Goal: Task Accomplishment & Management: Complete application form

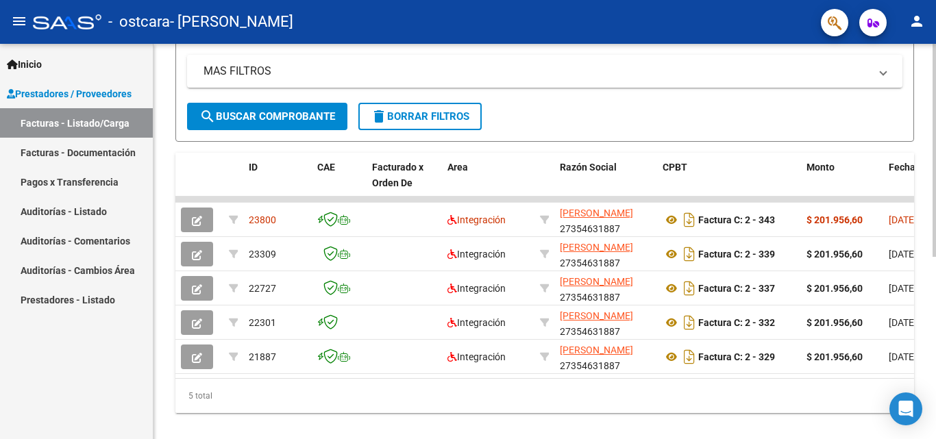
scroll to position [337, 0]
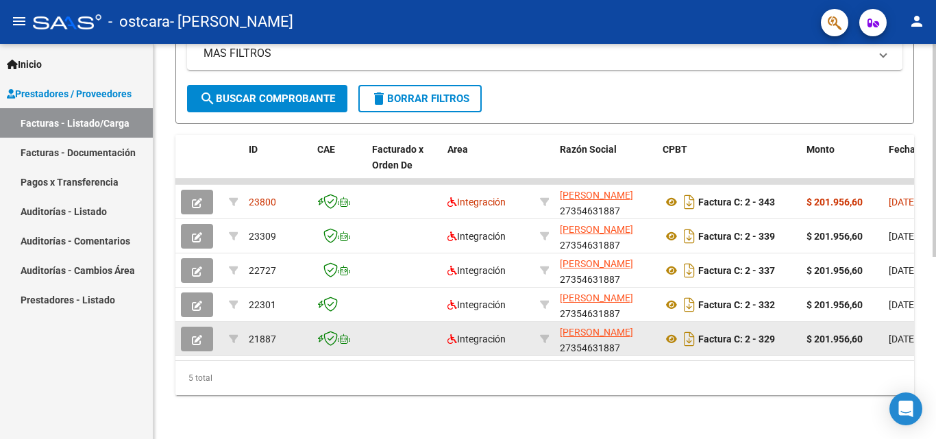
click at [201, 335] on icon "button" at bounding box center [197, 340] width 10 height 10
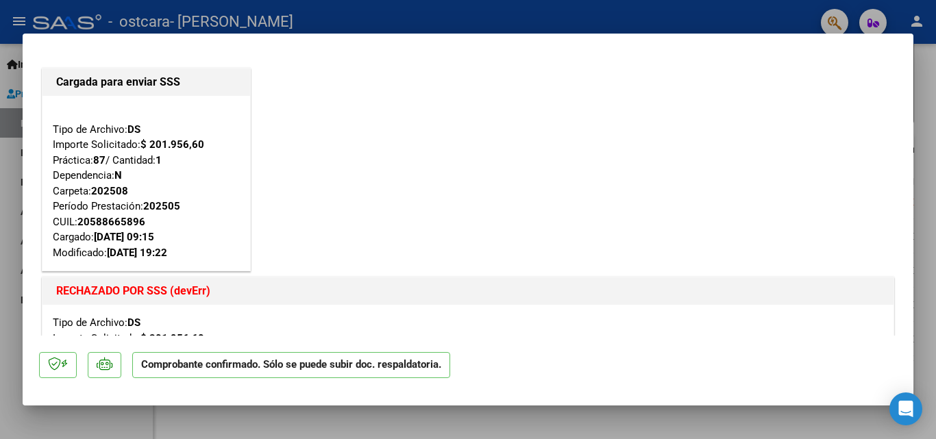
click at [14, 244] on div at bounding box center [468, 219] width 936 height 439
type input "$ 0,00"
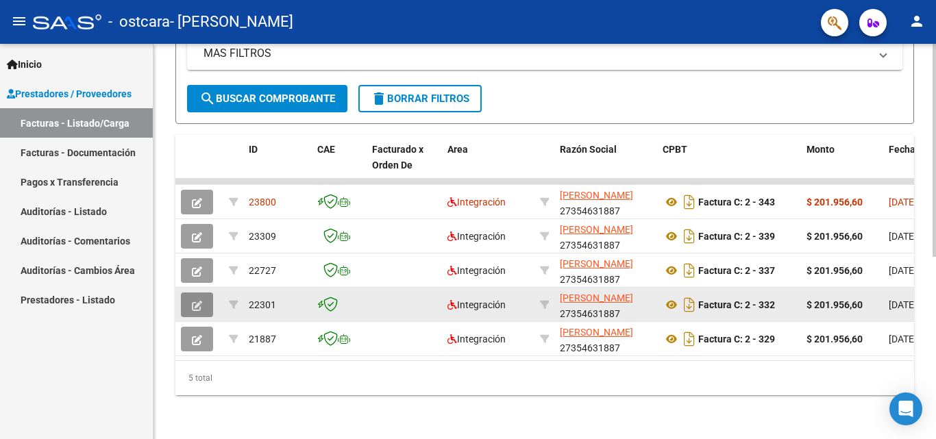
click at [195, 301] on icon "button" at bounding box center [197, 306] width 10 height 10
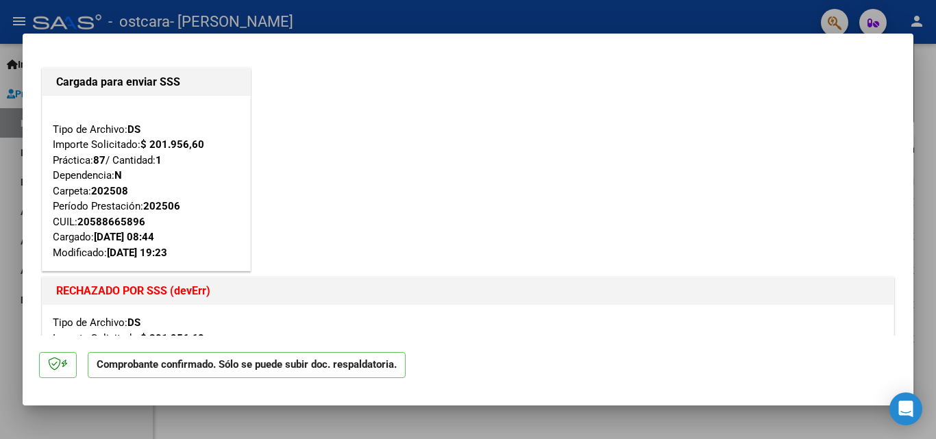
click at [10, 234] on div at bounding box center [468, 219] width 936 height 439
type input "$ 0,00"
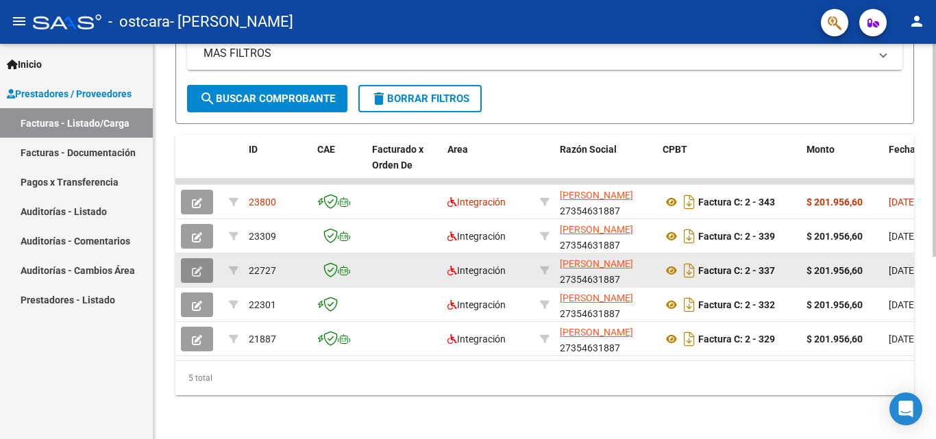
click at [197, 266] on icon "button" at bounding box center [197, 271] width 10 height 10
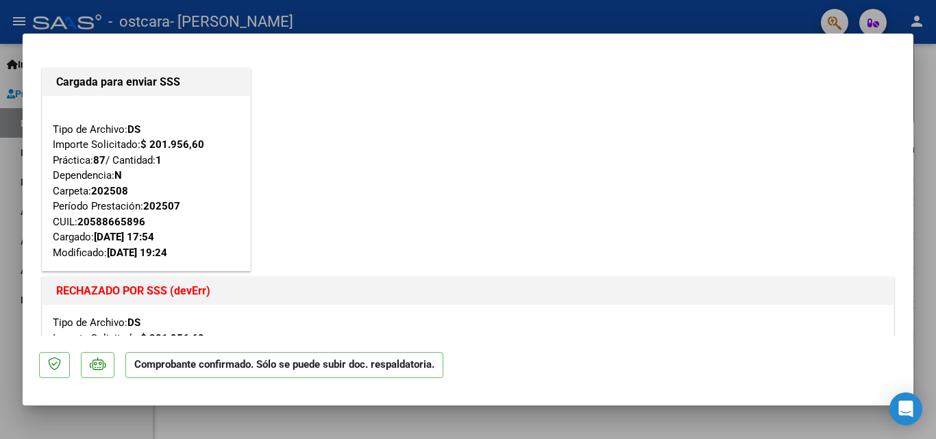
click at [14, 231] on div at bounding box center [468, 219] width 936 height 439
type input "$ 0,00"
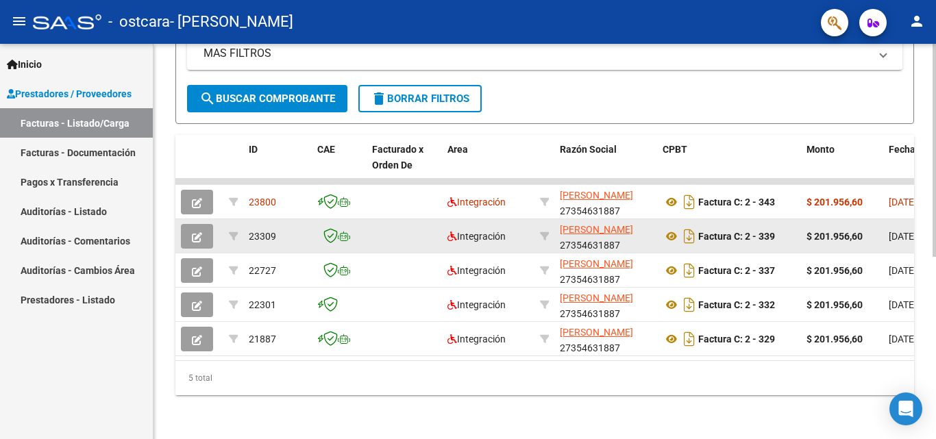
click at [193, 232] on icon "button" at bounding box center [197, 237] width 10 height 10
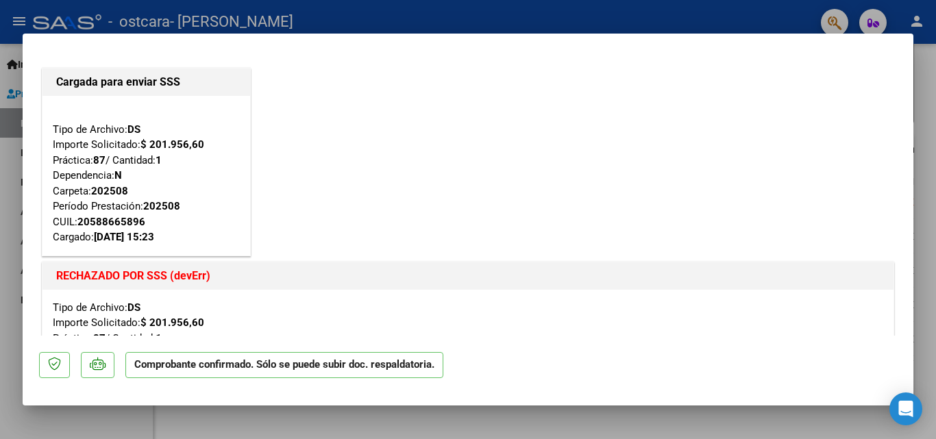
click at [10, 227] on div at bounding box center [468, 219] width 936 height 439
type input "$ 0,00"
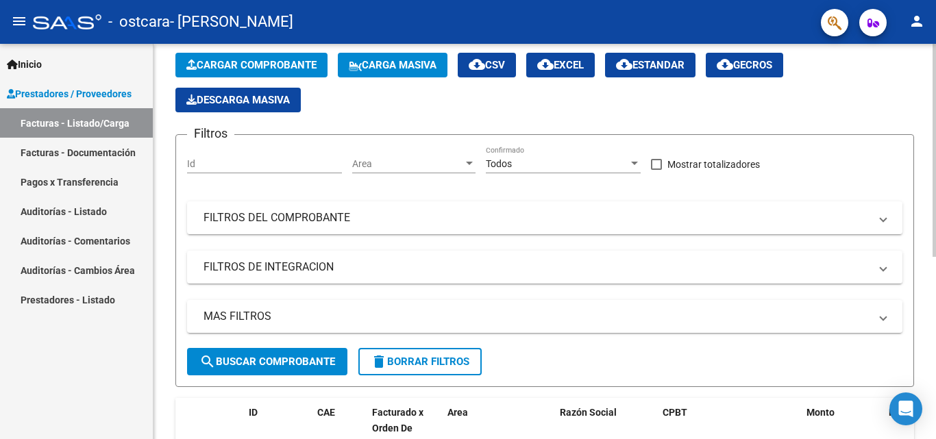
scroll to position [0, 0]
